Goal: Find contact information: Find contact information

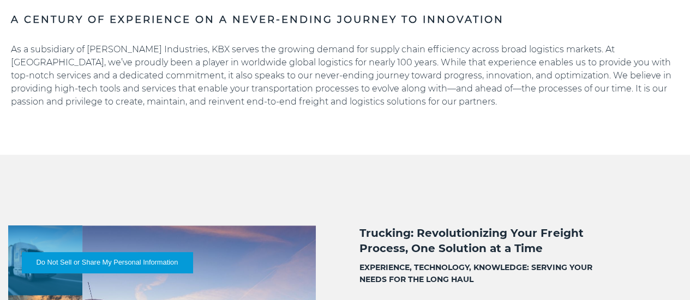
scroll to position [320, 0]
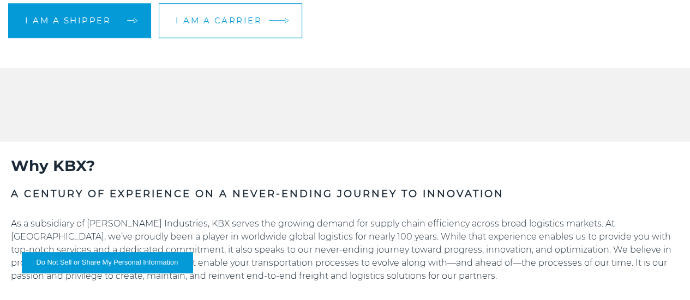
click at [262, 38] on link "I am a carrier" at bounding box center [230, 20] width 143 height 35
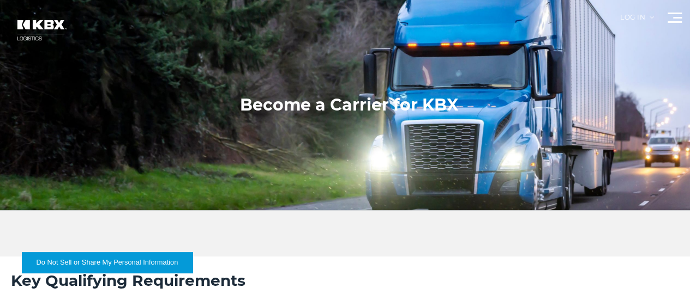
click at [0, 0] on link "Contact Us" at bounding box center [0, 0] width 0 height 0
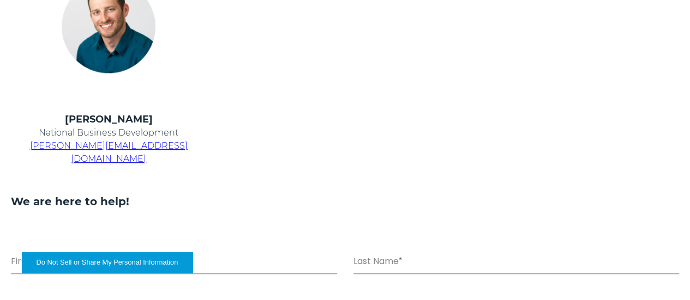
scroll to position [491, 0]
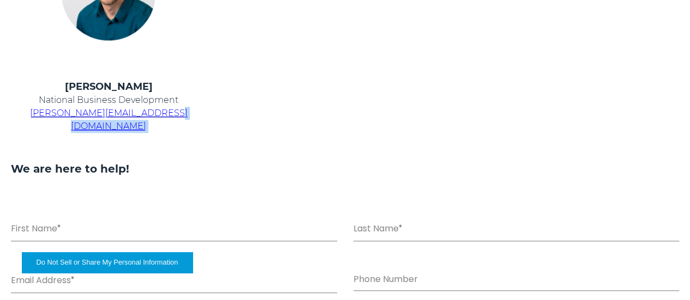
drag, startPoint x: 239, startPoint y: 166, endPoint x: 98, endPoint y: 172, distance: 140.8
click at [98, 146] on td "[PERSON_NAME] National Business Development [PERSON_NAME][EMAIL_ADDRESS][DOMAIN…" at bounding box center [108, 113] width 222 height 67
